Goal: Information Seeking & Learning: Learn about a topic

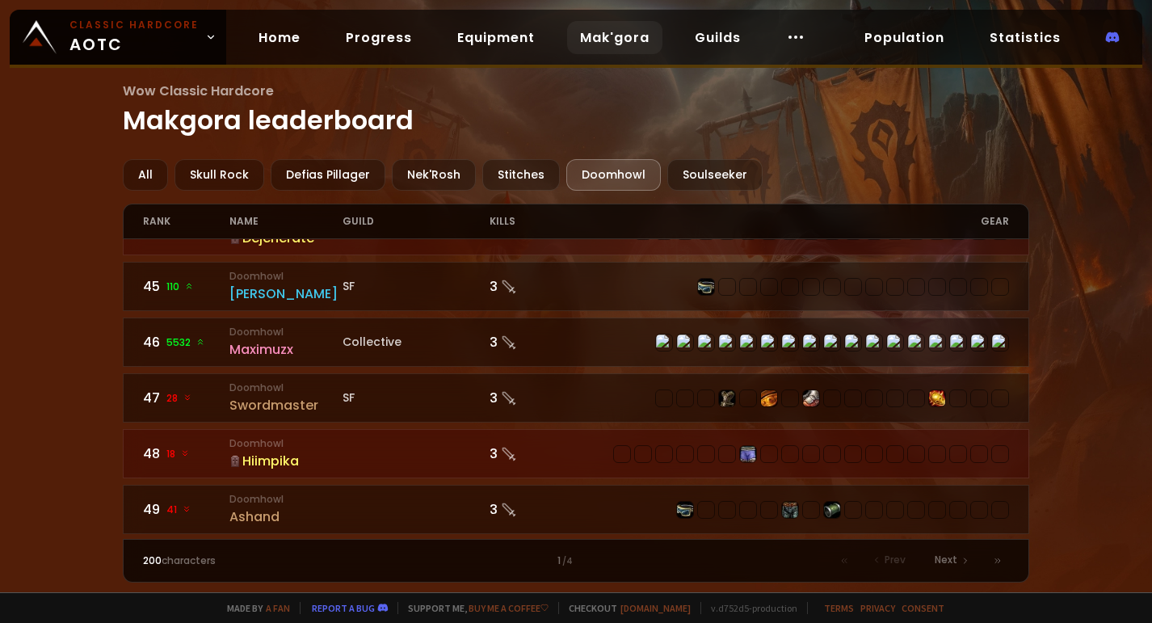
scroll to position [2495, 0]
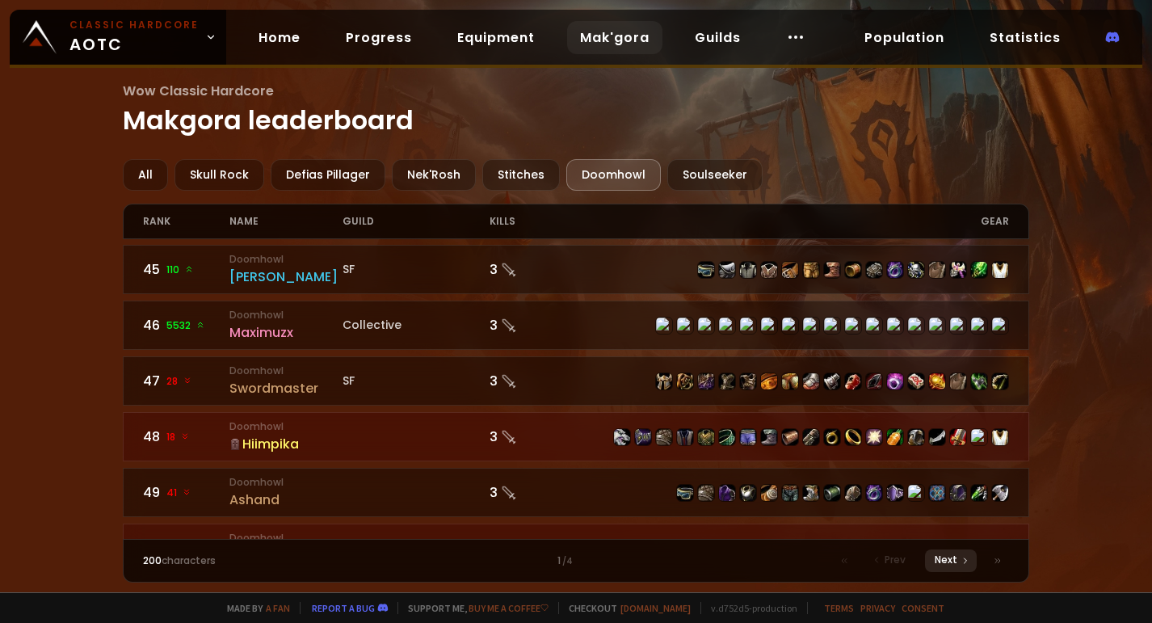
click at [948, 556] on span "Next" at bounding box center [946, 560] width 23 height 15
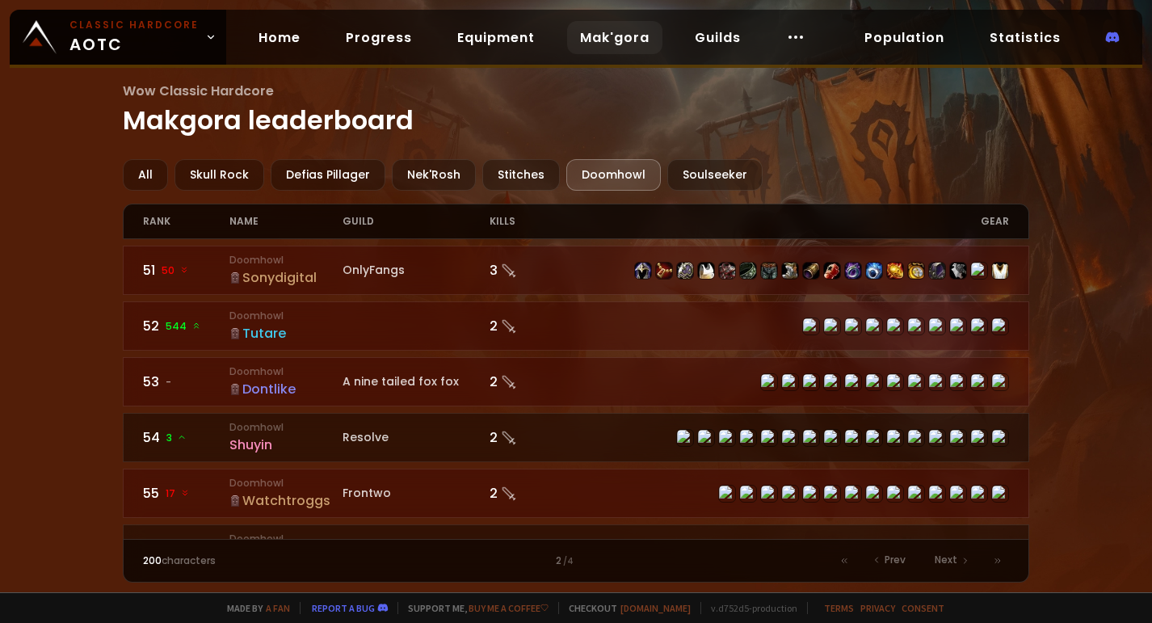
drag, startPoint x: 1035, startPoint y: 260, endPoint x: 1037, endPoint y: 278, distance: 17.9
click at [1037, 278] on div "Wow Classic Hardcore Makgora leaderboard All Skull Rock Defias Pillager Nek'Ros…" at bounding box center [576, 296] width 1152 height 592
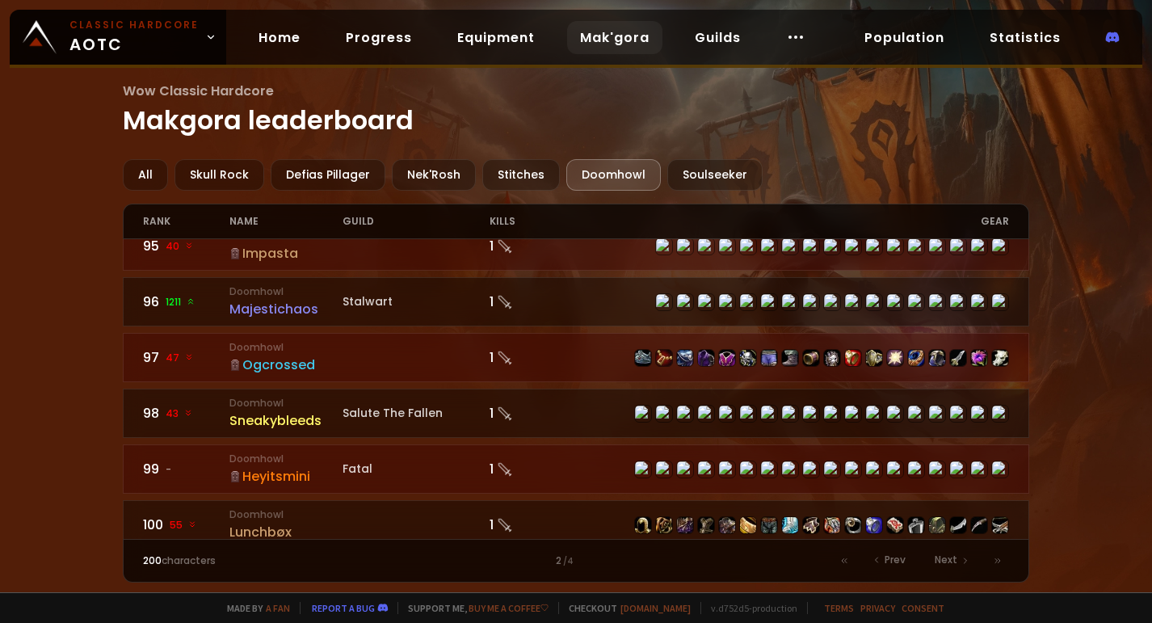
scroll to position [2495, 0]
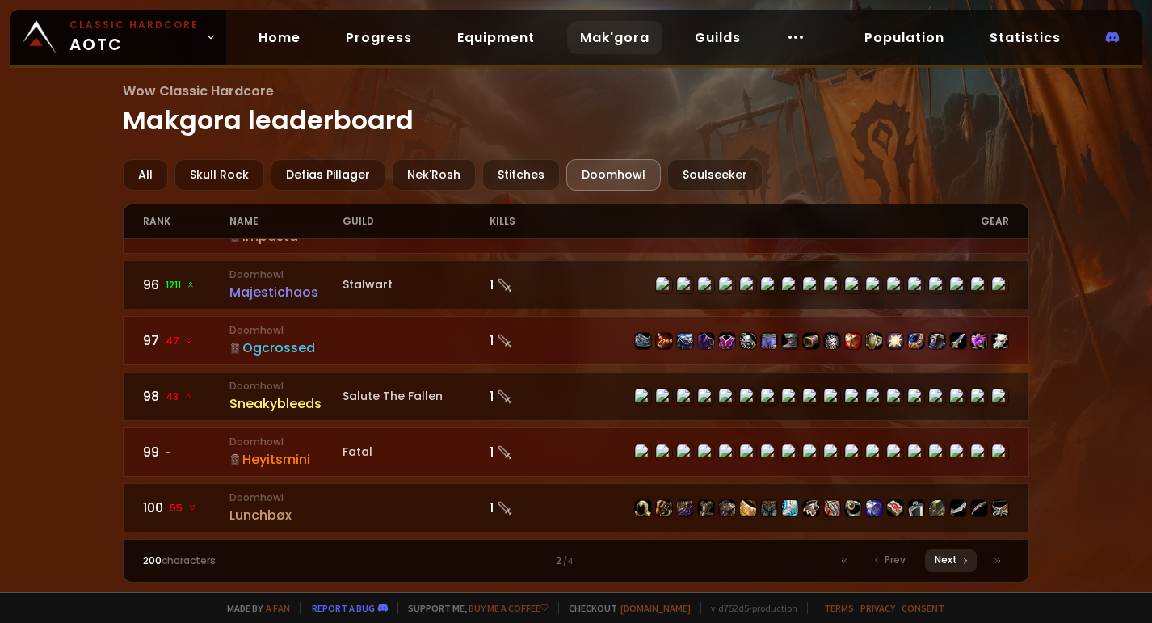
click at [961, 558] on icon at bounding box center [966, 561] width 10 height 10
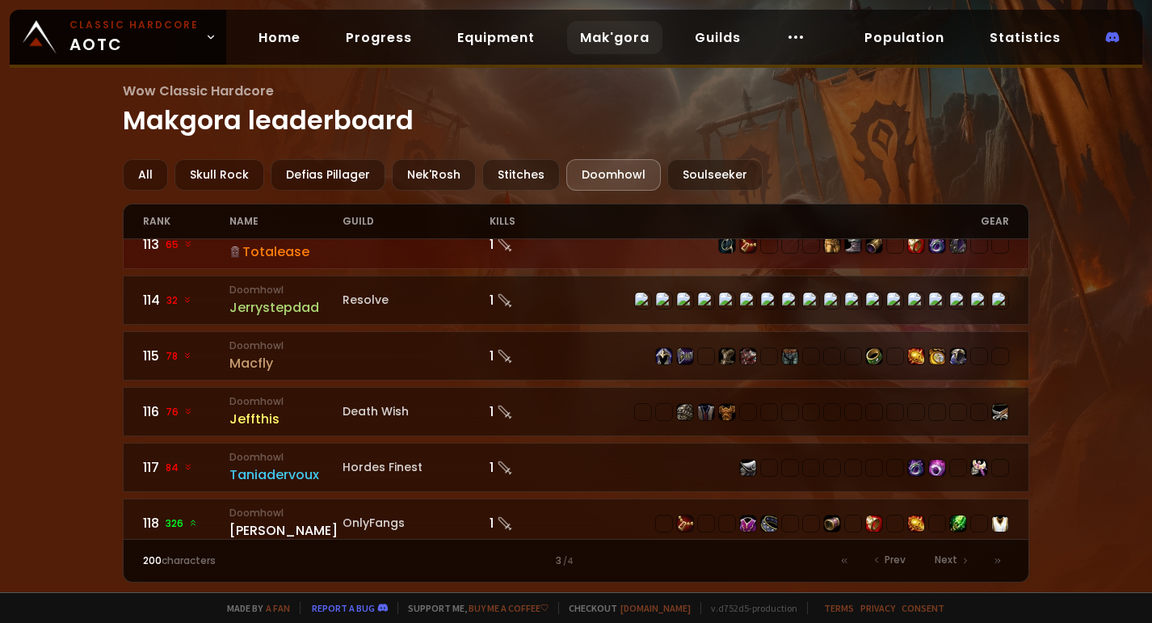
scroll to position [639, 0]
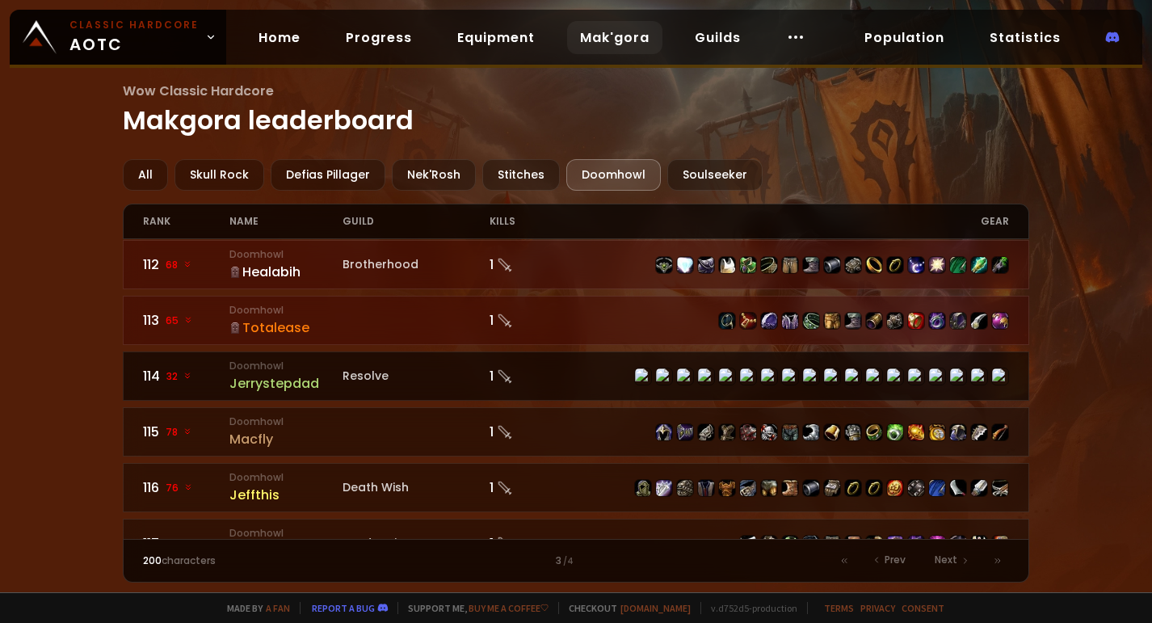
click at [266, 373] on div "Jerrystepdad" at bounding box center [286, 383] width 112 height 20
